Goal: Task Accomplishment & Management: Manage account settings

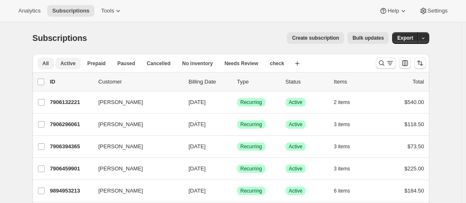
click at [72, 63] on span "Active" at bounding box center [68, 63] width 15 height 7
click at [385, 62] on icon "Search and filter results" at bounding box center [382, 63] width 8 height 8
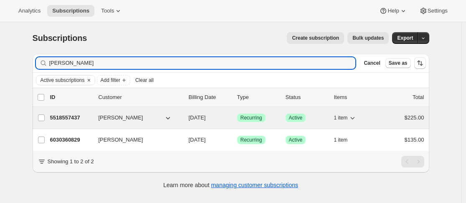
type input "[PERSON_NAME]"
click at [58, 116] on p "5518557437" at bounding box center [71, 118] width 42 height 8
